Goal: Download file/media

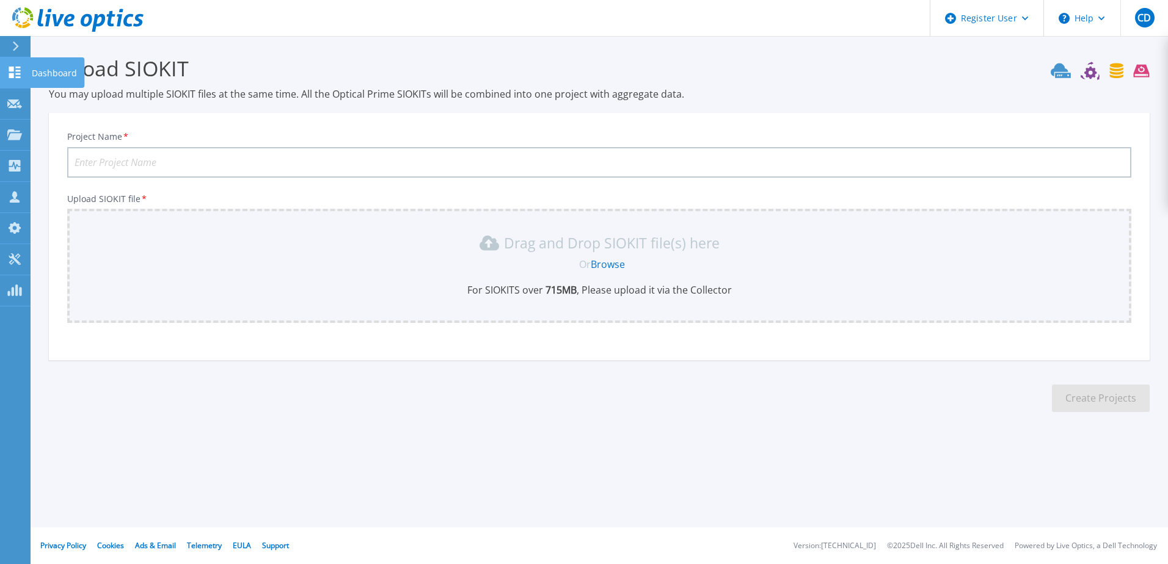
click at [15, 72] on icon at bounding box center [14, 73] width 15 height 12
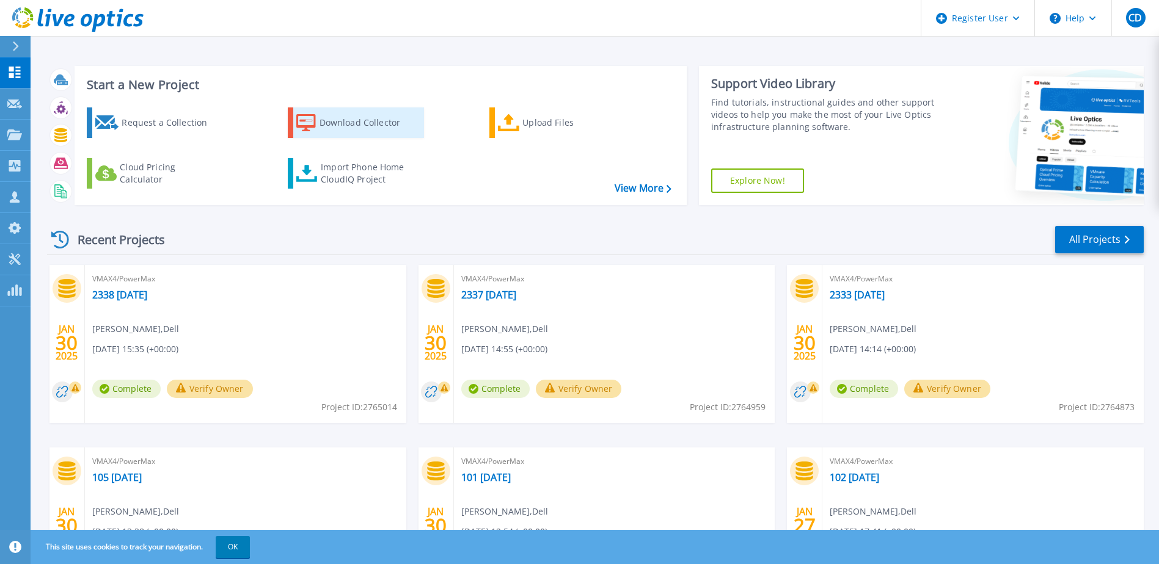
click at [352, 130] on div "Download Collector" at bounding box center [368, 123] width 98 height 24
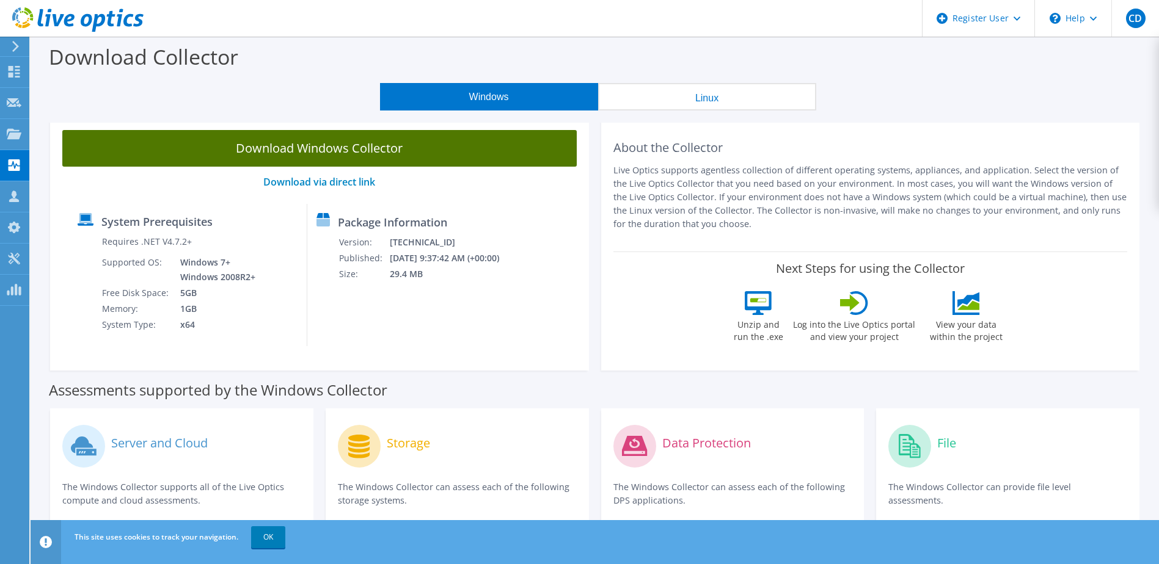
click at [343, 146] on link "Download Windows Collector" at bounding box center [319, 148] width 514 height 37
